Goal: Find specific page/section: Find specific page/section

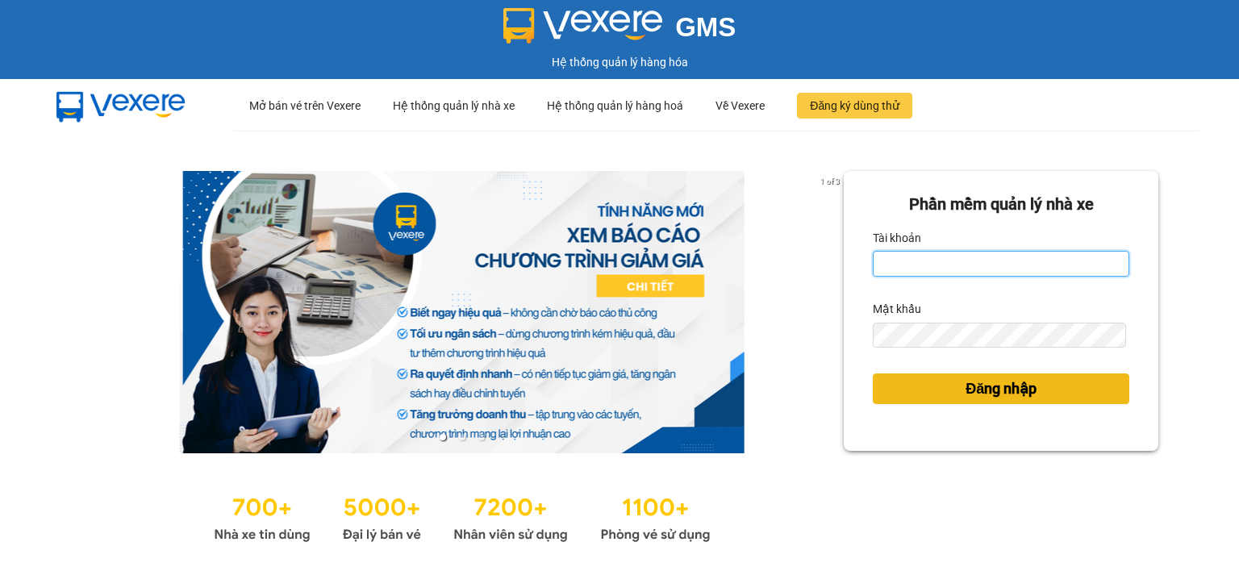
type input "ntlan.ductruong"
click at [944, 386] on button "Đăng nhập" at bounding box center [1001, 388] width 256 height 31
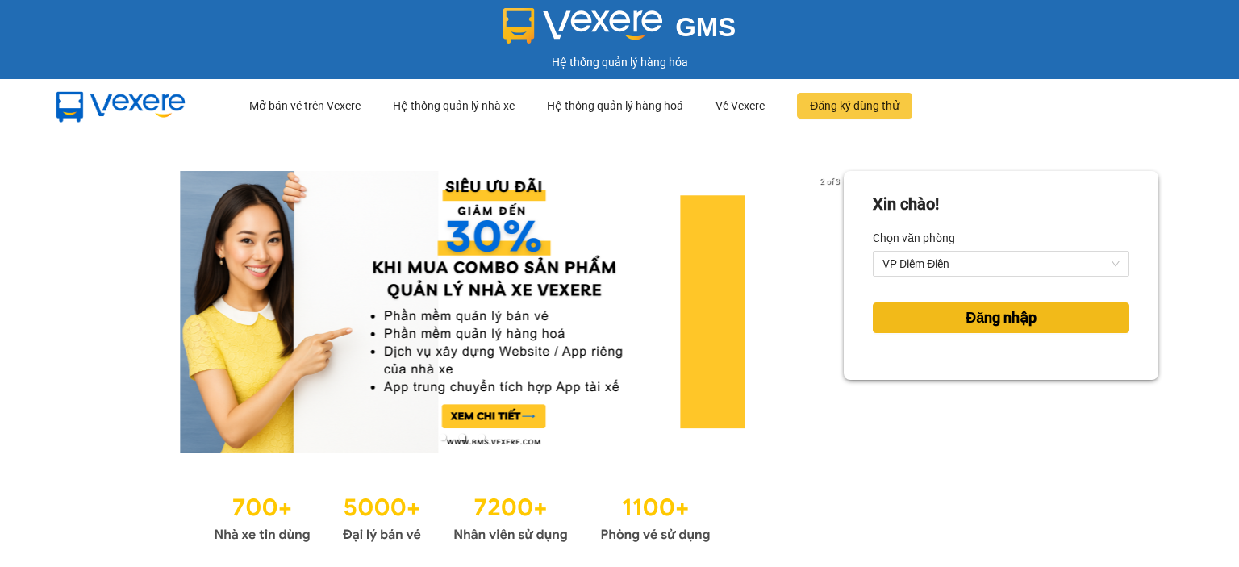
click at [965, 324] on span "Đăng nhập" at bounding box center [1000, 317] width 71 height 23
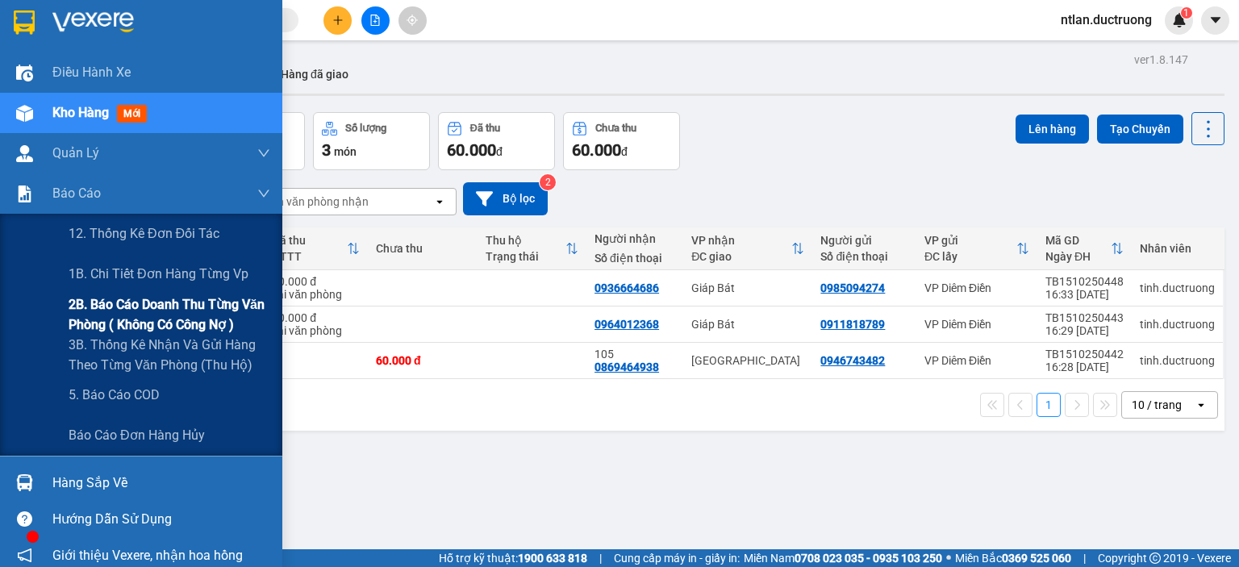
click at [128, 306] on span "2B. Báo cáo doanh thu từng văn phòng ( không có công nợ )" at bounding box center [170, 314] width 202 height 40
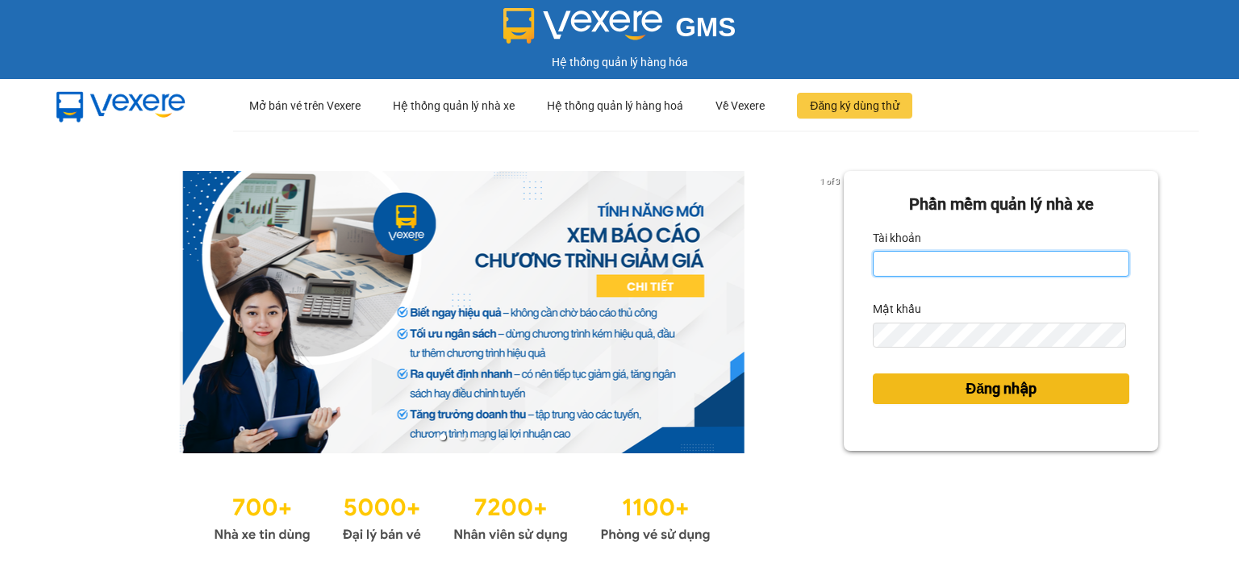
type input "ntlan.ductruong"
click at [1074, 381] on button "Đăng nhập" at bounding box center [1001, 388] width 256 height 31
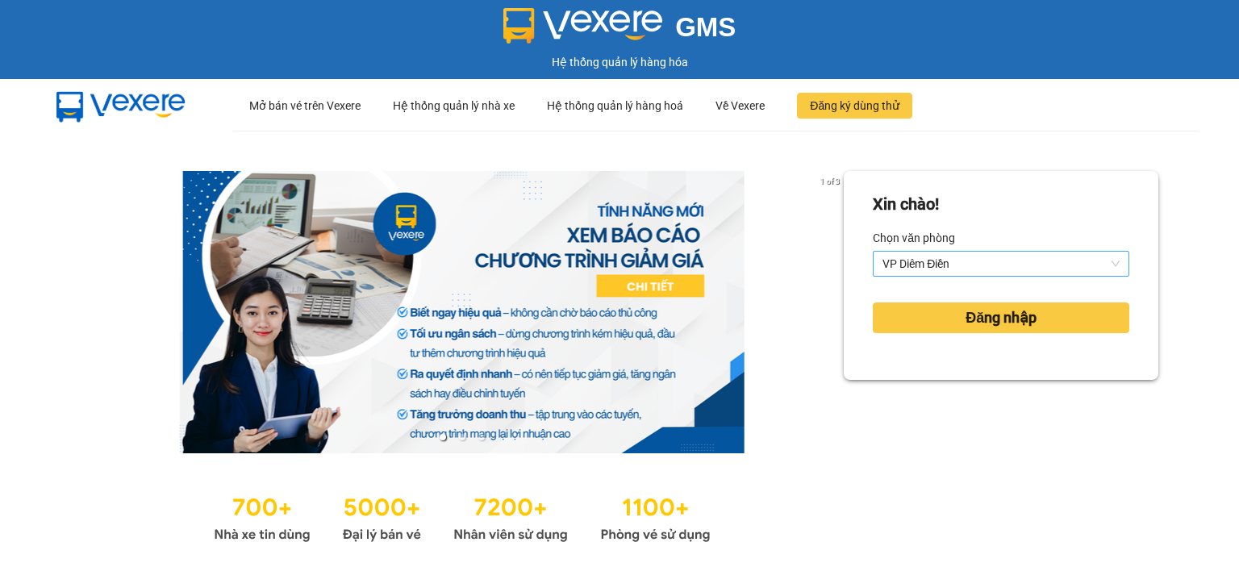
click at [943, 270] on span "VP Diêm Điền" at bounding box center [1000, 264] width 237 height 24
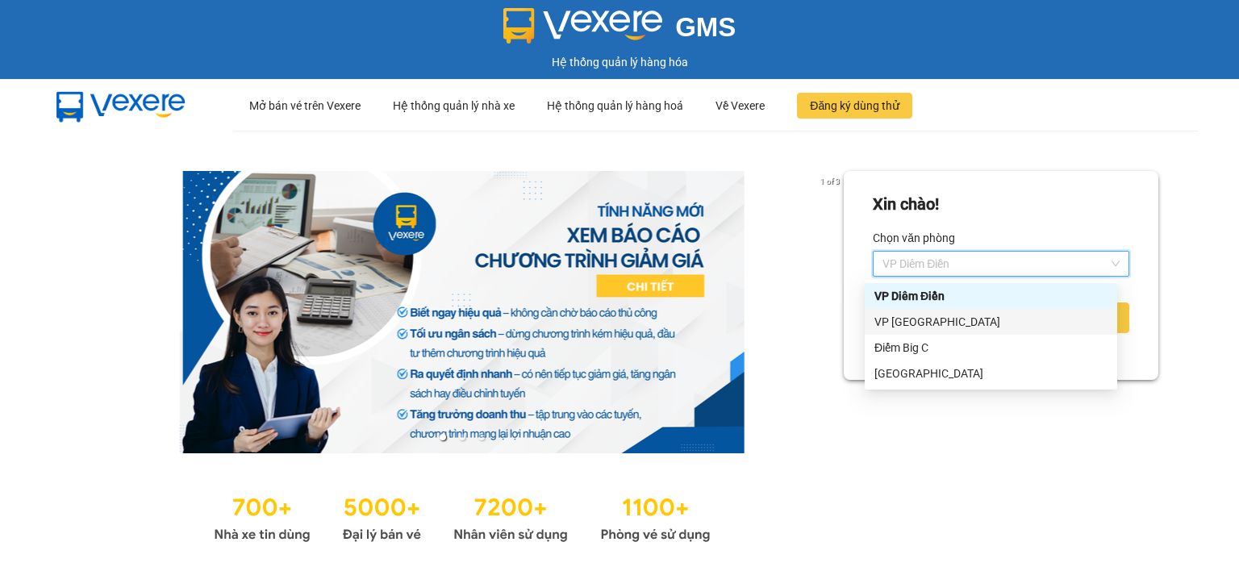
click at [923, 328] on div "VP Yên Sở" at bounding box center [990, 322] width 233 height 18
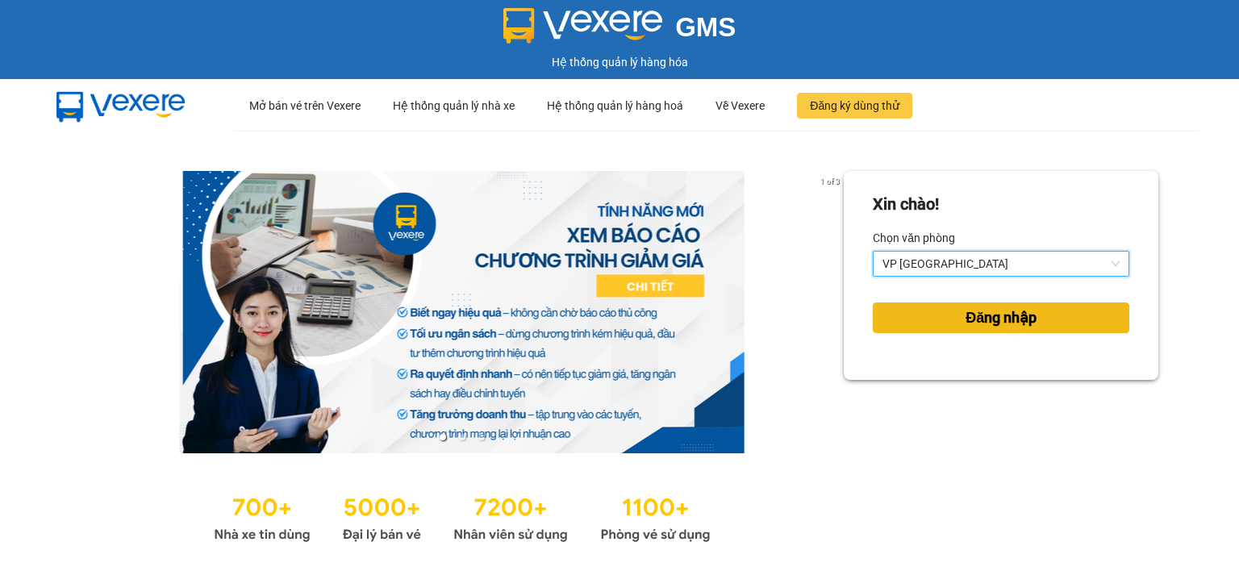
click at [944, 315] on button "Đăng nhập" at bounding box center [1001, 317] width 256 height 31
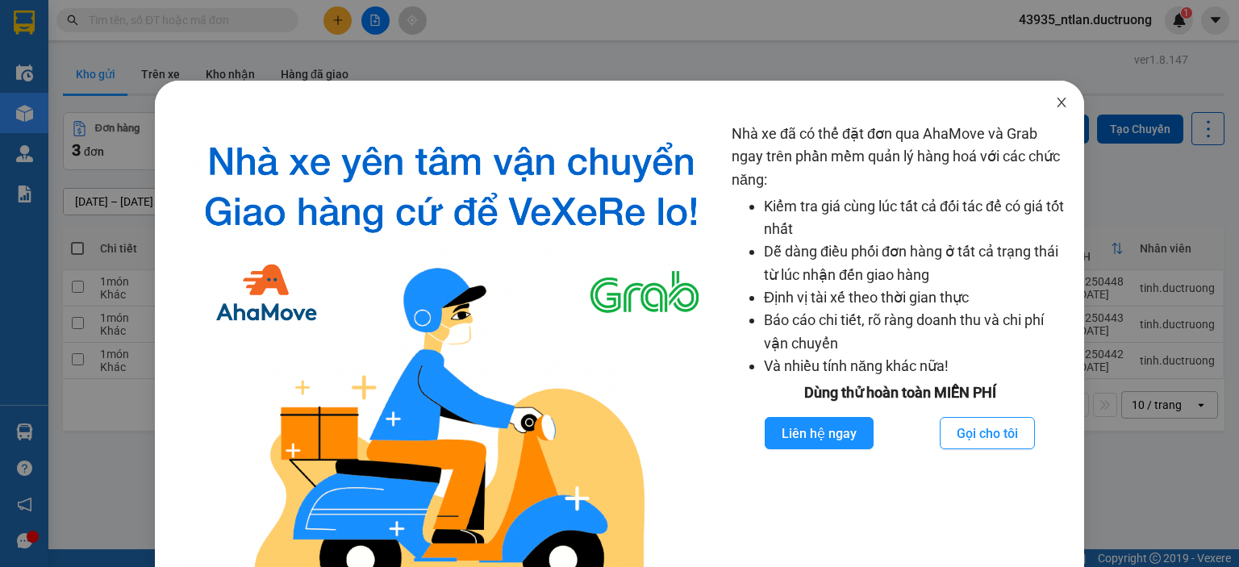
click at [1057, 112] on span "Close" at bounding box center [1061, 103] width 45 height 45
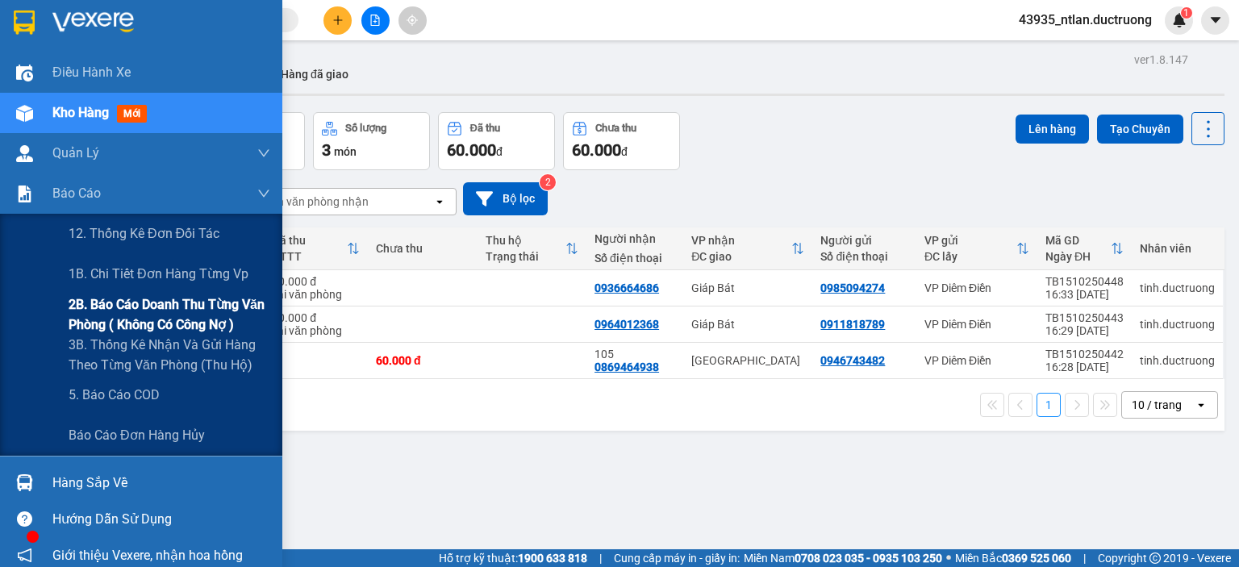
click at [138, 319] on span "2B. Báo cáo doanh thu từng văn phòng ( không có công nợ )" at bounding box center [170, 314] width 202 height 40
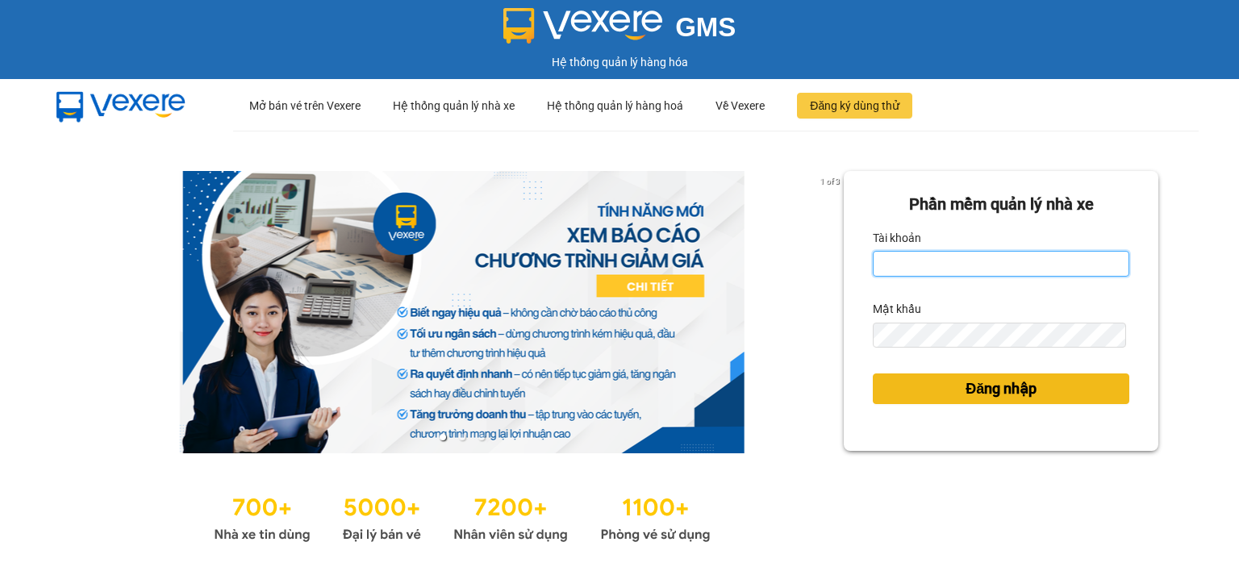
type input "ntlan.ductruong"
click at [979, 397] on span "Đăng nhập" at bounding box center [1000, 388] width 71 height 23
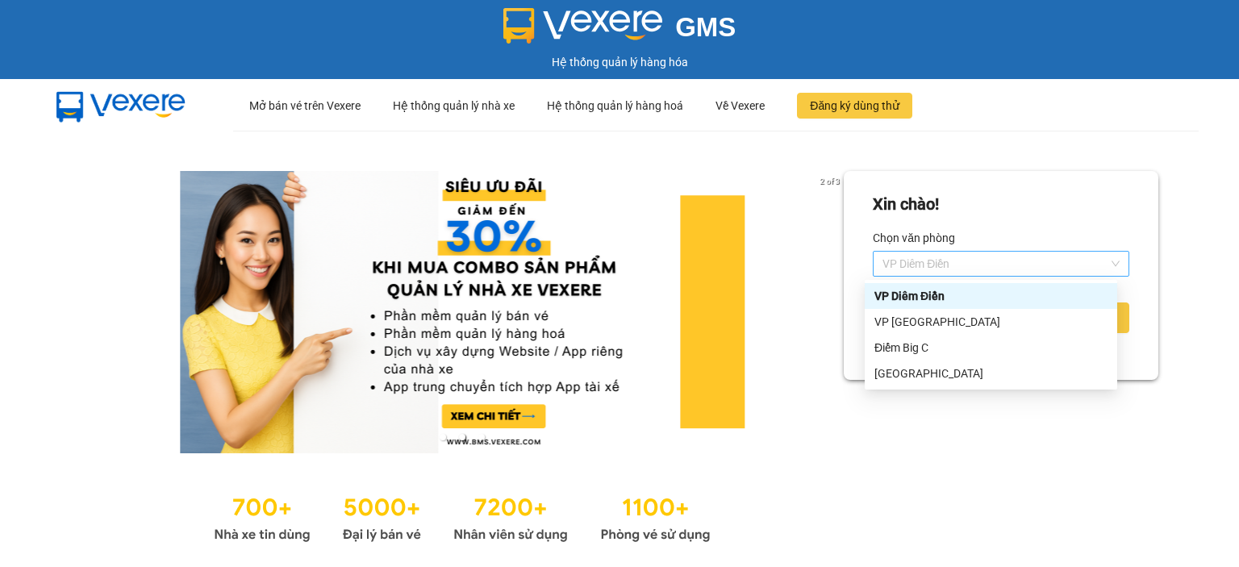
click at [970, 259] on span "VP Diêm Điền" at bounding box center [1000, 264] width 237 height 24
click at [916, 371] on div "Hà Đông" at bounding box center [990, 374] width 233 height 18
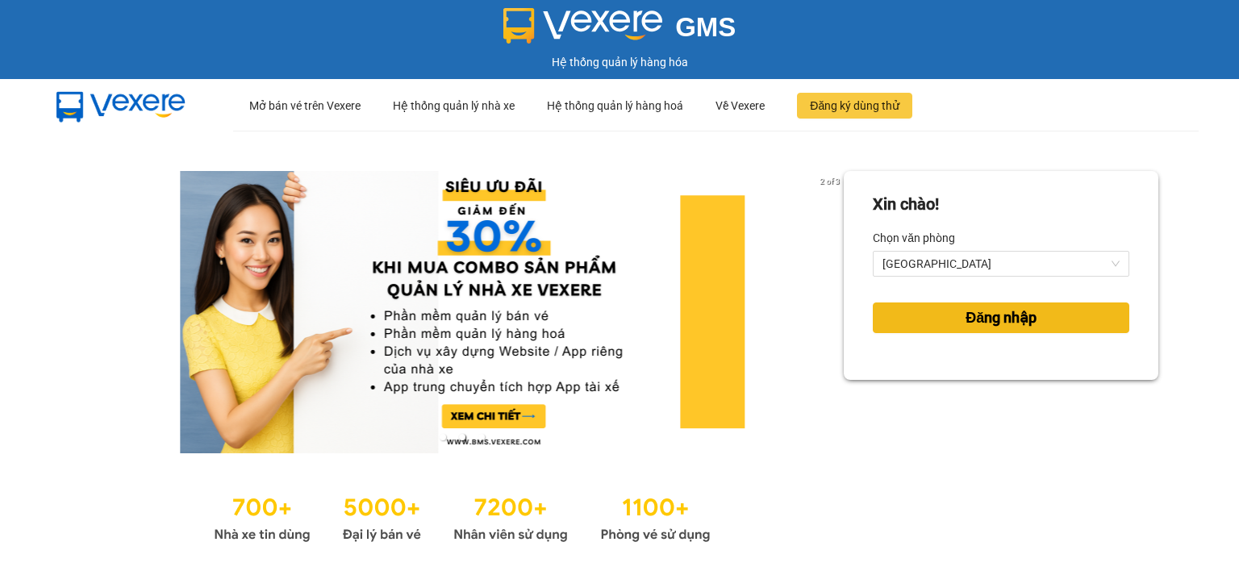
click at [932, 322] on button "Đăng nhập" at bounding box center [1001, 317] width 256 height 31
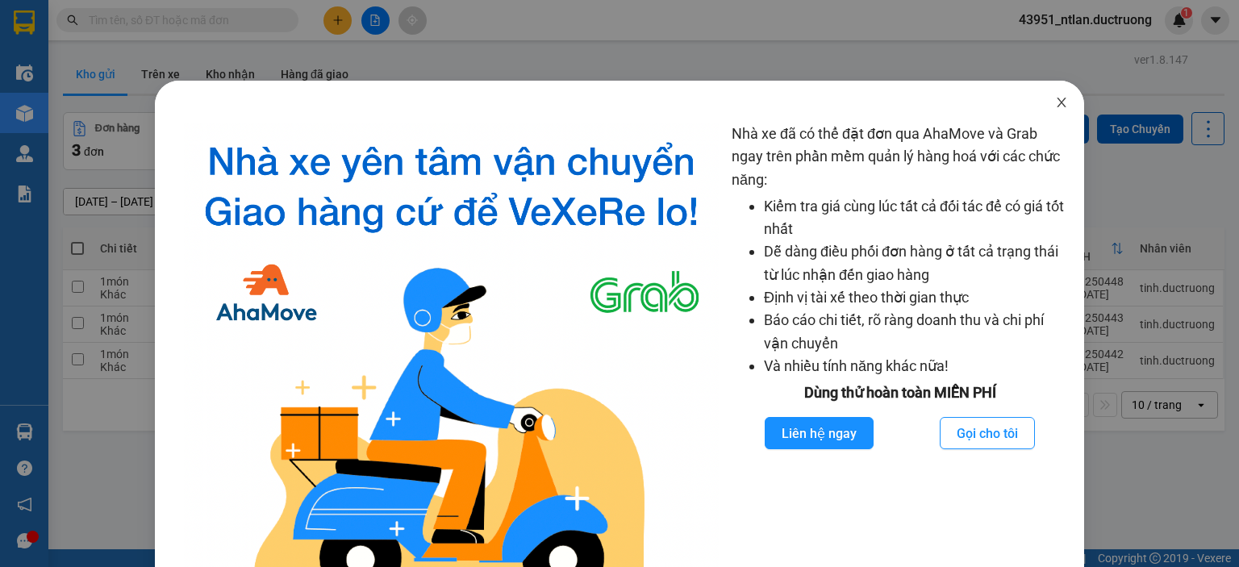
click at [1055, 99] on icon "close" at bounding box center [1061, 102] width 13 height 13
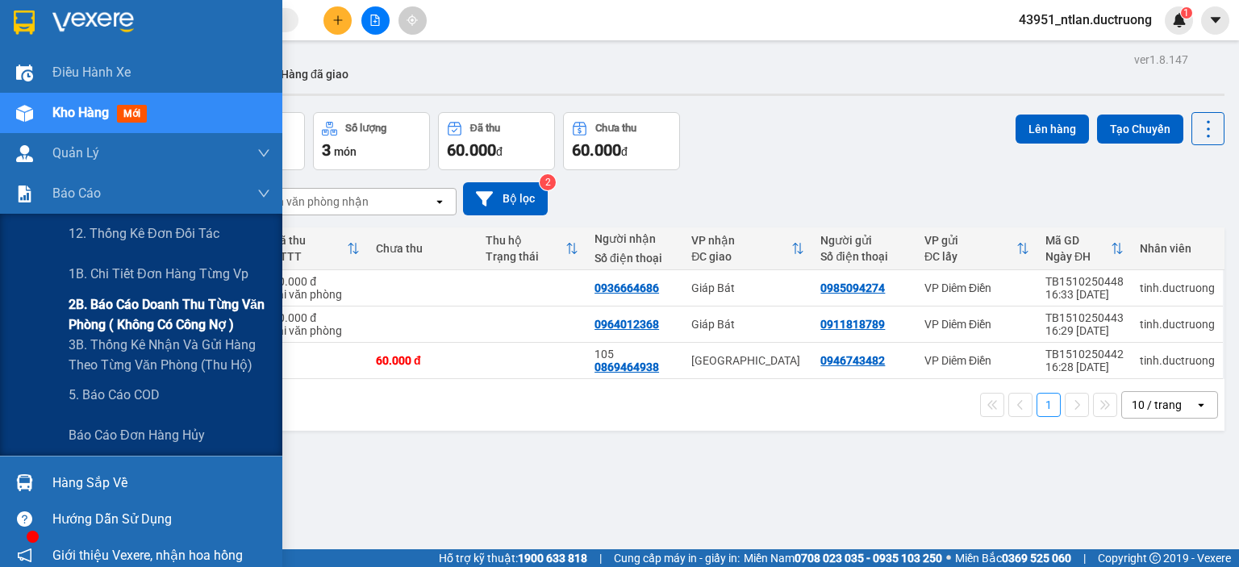
click at [80, 309] on span "2B. Báo cáo doanh thu từng văn phòng ( không có công nợ )" at bounding box center [170, 314] width 202 height 40
